Goal: Check status: Check status

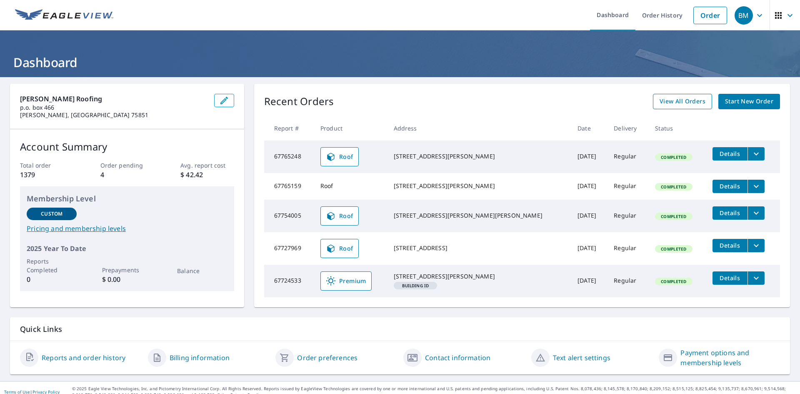
click at [697, 101] on span "View All Orders" at bounding box center [682, 101] width 46 height 10
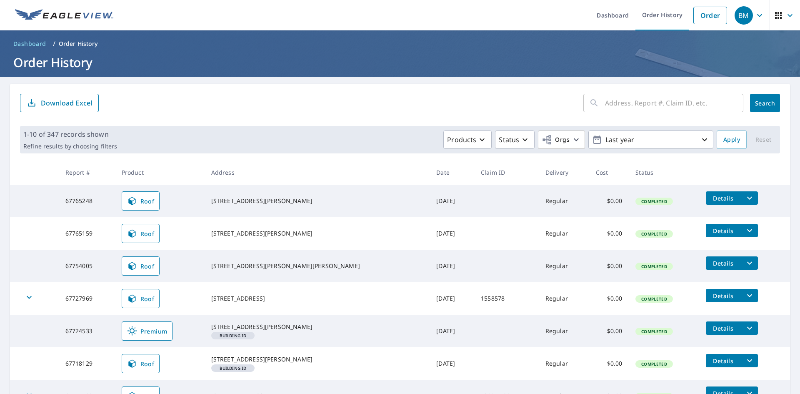
click at [623, 104] on input "text" at bounding box center [674, 102] width 138 height 23
type input "1217 na"
click at [761, 105] on span "Search" at bounding box center [764, 103] width 17 height 8
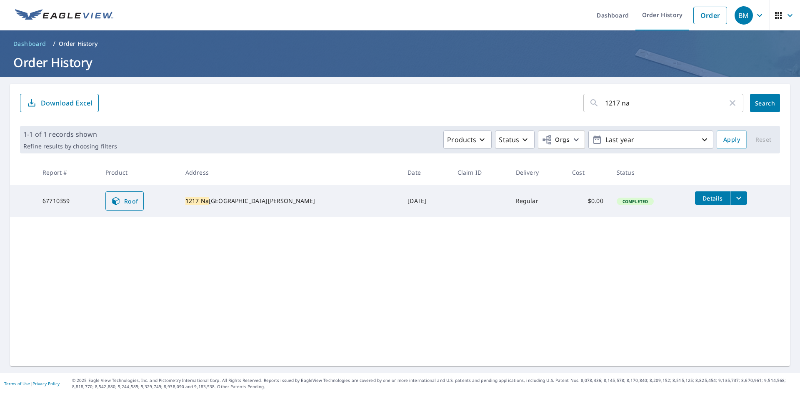
click at [136, 202] on span "Roof" at bounding box center [124, 201] width 27 height 10
